Goal: Task Accomplishment & Management: Manage account settings

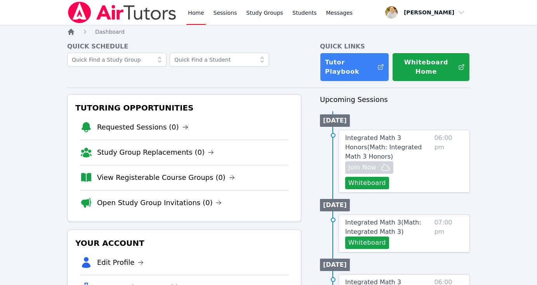
click at [72, 33] on icon "Breadcrumb" at bounding box center [71, 32] width 6 height 6
click at [145, 177] on link "View Registerable Course Groups (0)" at bounding box center [166, 177] width 138 height 11
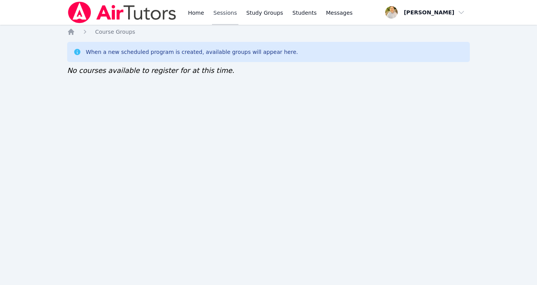
click at [232, 10] on link "Sessions" at bounding box center [225, 12] width 27 height 25
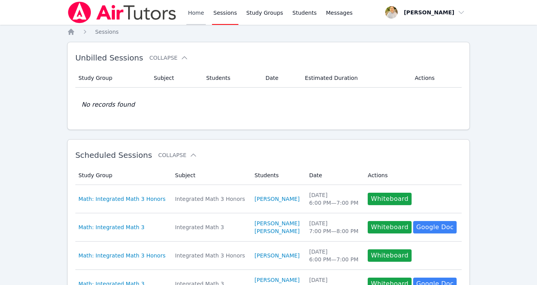
click at [197, 16] on link "Home" at bounding box center [195, 12] width 19 height 25
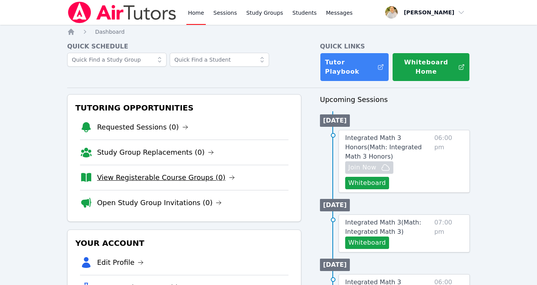
click at [158, 175] on link "View Registerable Course Groups (0)" at bounding box center [166, 177] width 138 height 11
